Goal: Task Accomplishment & Management: Use online tool/utility

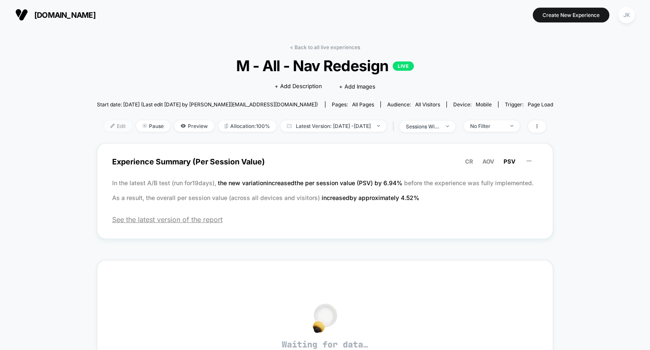
click at [104, 126] on span "Edit" at bounding box center [118, 125] width 28 height 11
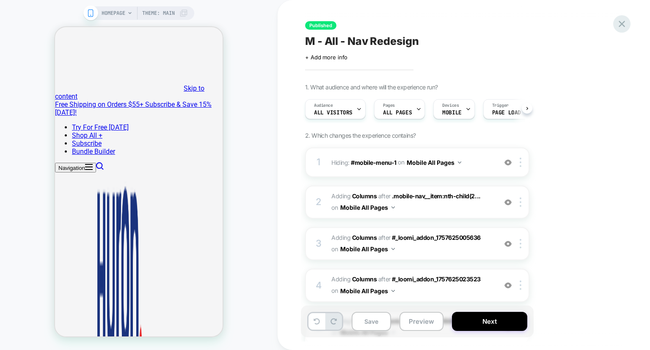
click at [623, 21] on icon at bounding box center [621, 23] width 11 height 11
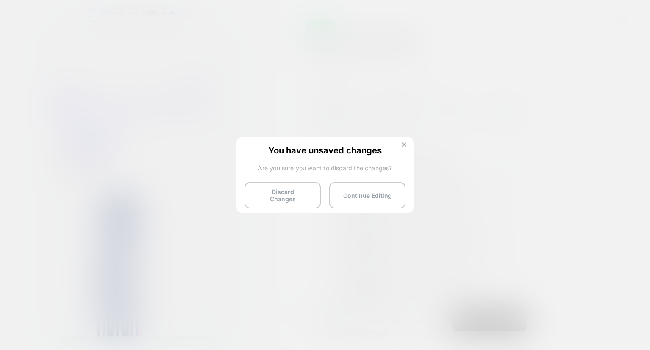
click at [403, 146] on button at bounding box center [404, 145] width 9 height 7
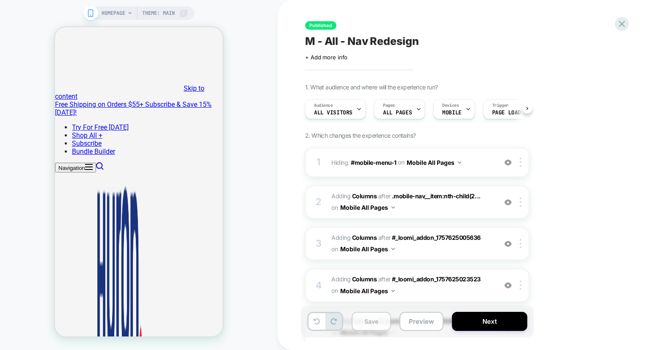
click at [368, 320] on button "Save" at bounding box center [371, 321] width 39 height 19
click at [621, 23] on icon at bounding box center [622, 24] width 6 height 6
